Goal: Complete application form: Complete application form

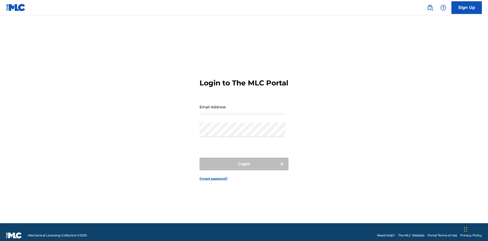
scroll to position [7, 0]
click at [243, 105] on input "Email Address" at bounding box center [243, 107] width 86 height 15
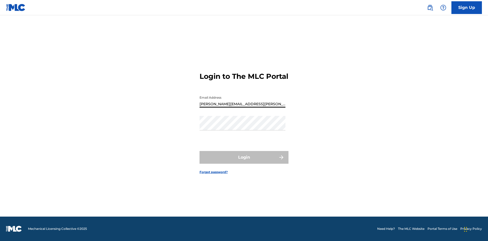
type input "Krystal.Ribble@themlc.com"
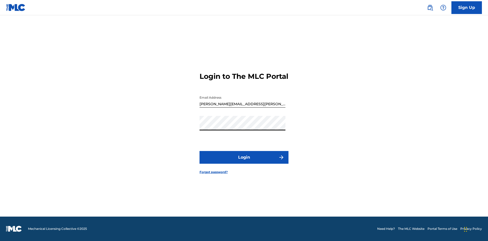
click at [244, 162] on button "Login" at bounding box center [244, 157] width 89 height 13
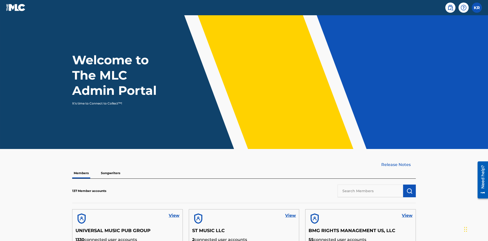
scroll to position [22, 0]
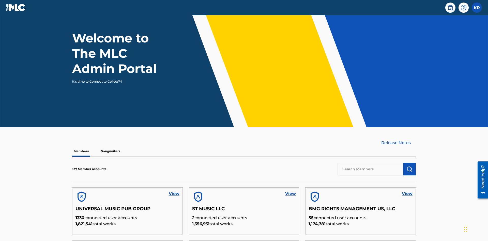
click at [477, 7] on label at bounding box center [477, 8] width 10 height 10
click at [477, 8] on input "KR Krystal Ribble krystal.ribble@themlc.com Profile Log out" at bounding box center [477, 8] width 0 height 0
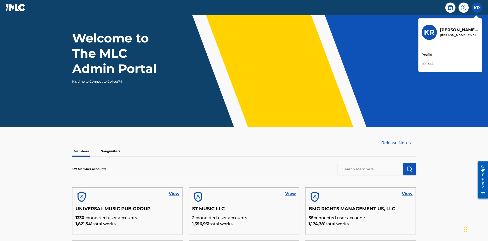
click at [427, 55] on link "Profile" at bounding box center [427, 54] width 10 height 5
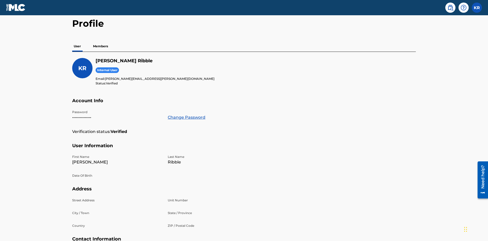
click at [101, 41] on p "Members" at bounding box center [101, 46] width 18 height 11
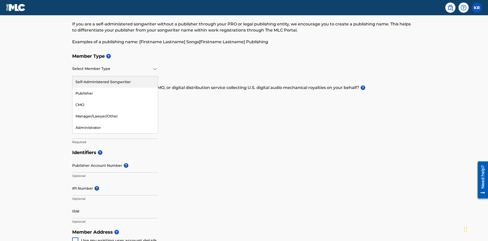
scroll to position [57, 0]
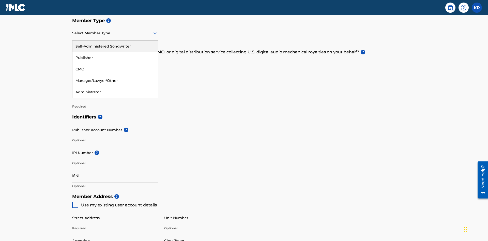
click at [115, 46] on div "Self-Administered Songwriter" at bounding box center [115, 46] width 85 height 11
click at [73, 60] on input "text" at bounding box center [72, 62] width 1 height 5
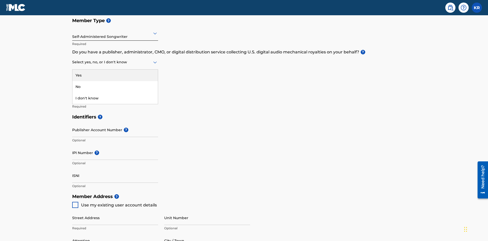
click at [115, 81] on div "No" at bounding box center [115, 86] width 85 height 11
click at [115, 89] on input "Member name" at bounding box center [115, 96] width 86 height 15
type input "Z2025.08.25.04.25.39"
click at [115, 211] on input "Street Address" at bounding box center [115, 218] width 86 height 15
type input "123 Main St"
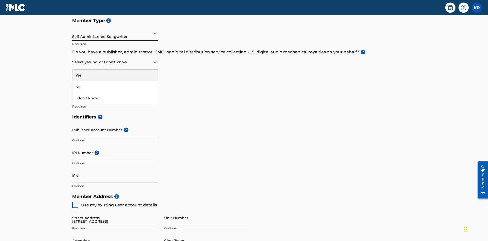
click at [207, 211] on input "Unit Number" at bounding box center [207, 218] width 86 height 15
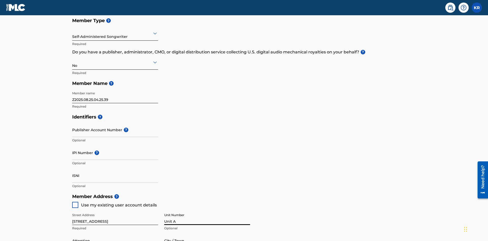
type input "Unit A"
click at [115, 234] on input "Attention" at bounding box center [115, 241] width 86 height 15
type input "Steve"
click at [207, 234] on input "City / Town" at bounding box center [207, 241] width 86 height 15
type input "London"
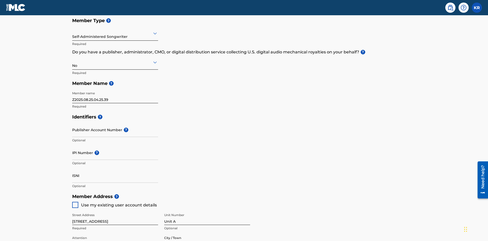
type input "43140"
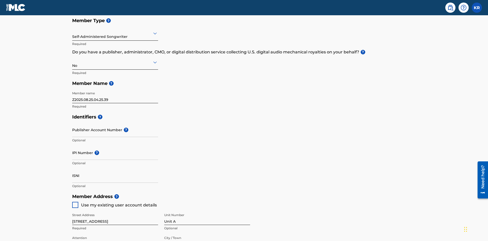
type input "740"
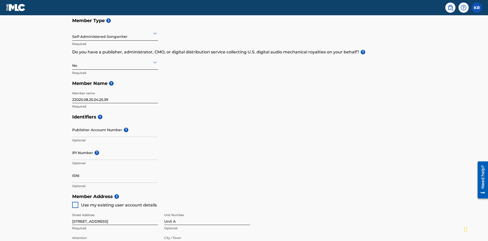
type input "8675309"
type input "SteveMiller@email.com"
click at [115, 123] on input "Publisher Account Number ?" at bounding box center [115, 130] width 86 height 15
type input "P12345"
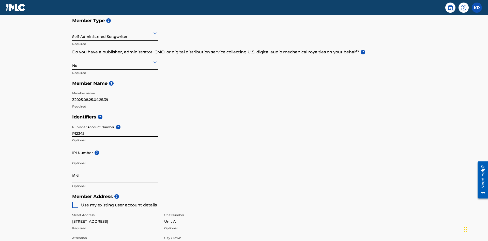
click at [115, 146] on input "IPI Number ?" at bounding box center [115, 153] width 86 height 15
type input "00555555527"
click at [115, 168] on input "ISNI" at bounding box center [115, 175] width 86 height 15
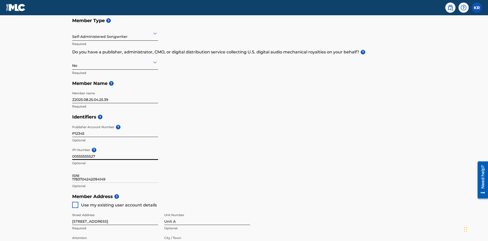
type input "1783704242094149"
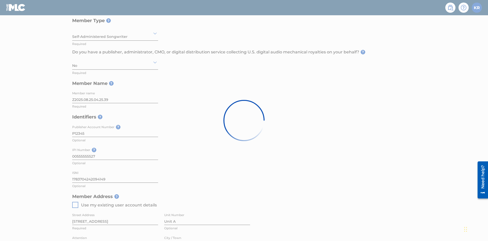
scroll to position [189, 0]
